Goal: Find specific page/section: Find specific page/section

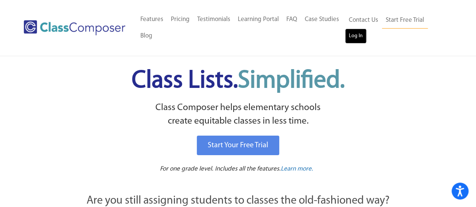
click at [353, 32] on link "Log In" at bounding box center [355, 36] width 21 height 15
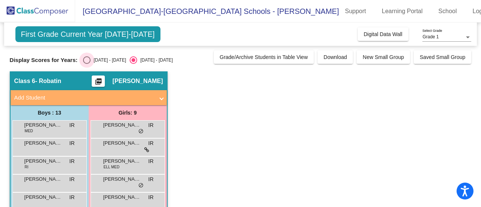
click at [88, 59] on div "Select an option" at bounding box center [87, 60] width 8 height 8
click at [87, 64] on input "[DATE] - [DATE]" at bounding box center [86, 64] width 0 height 0
radio input "true"
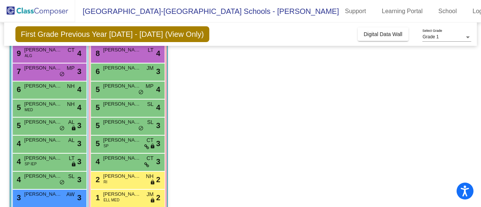
scroll to position [74, 0]
